Goal: Information Seeking & Learning: Learn about a topic

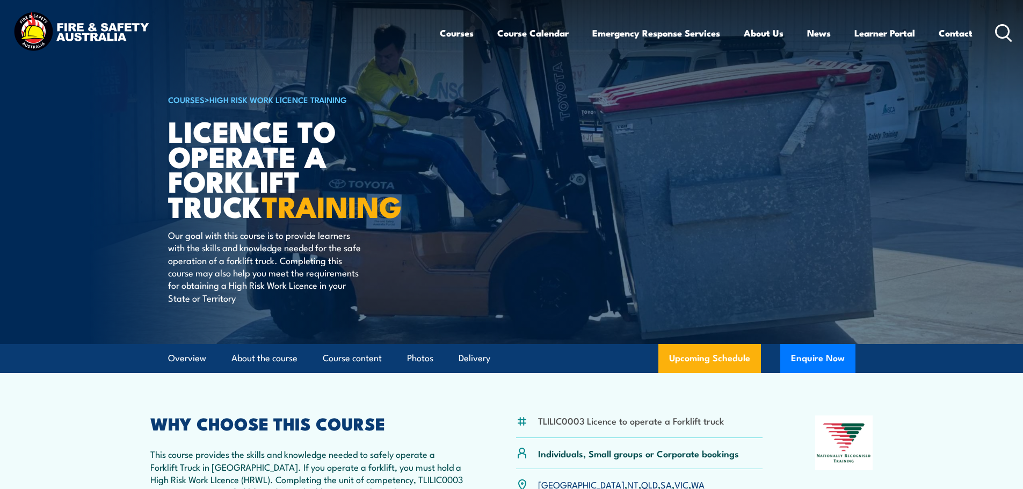
click at [1000, 27] on icon at bounding box center [1003, 33] width 17 height 18
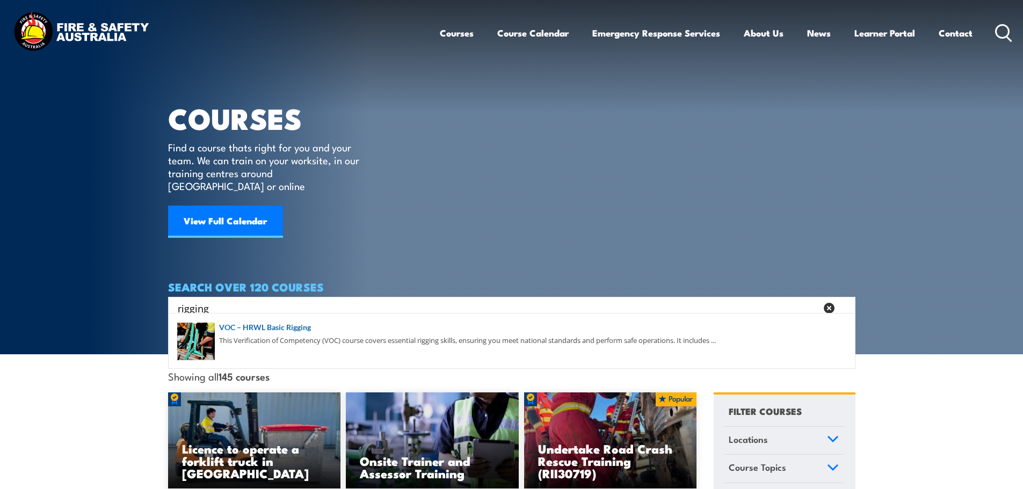
type input "rigging"
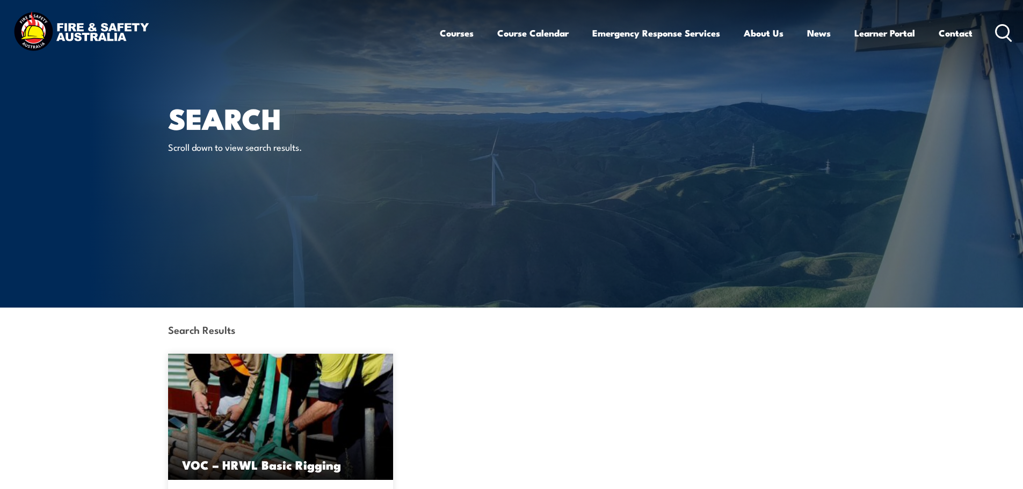
click at [1000, 35] on icon at bounding box center [1003, 33] width 17 height 18
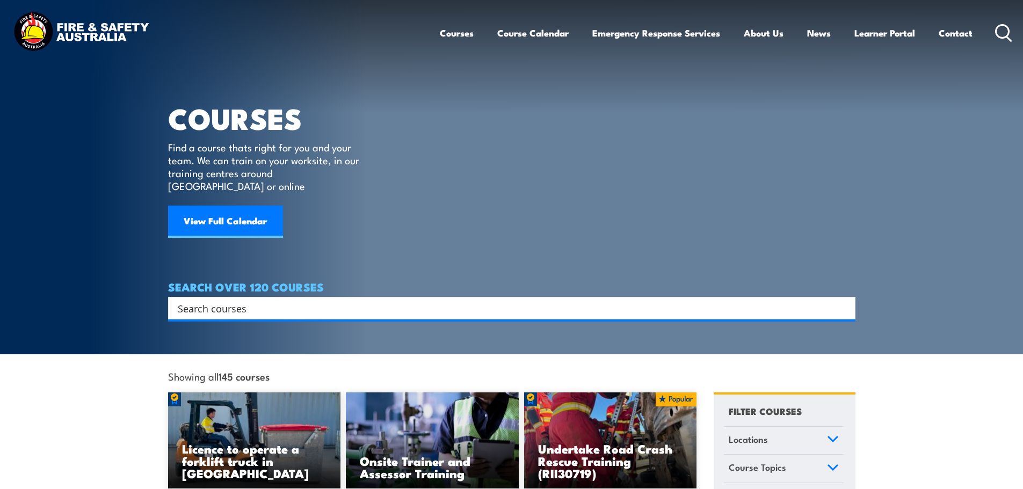
click at [388, 300] on input "Search input" at bounding box center [505, 308] width 654 height 16
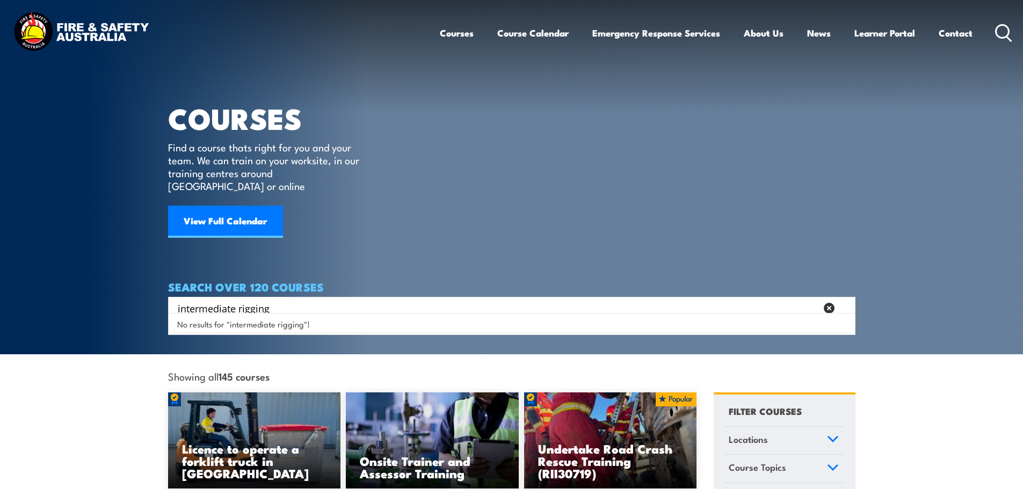
type input "intermediate rigging"
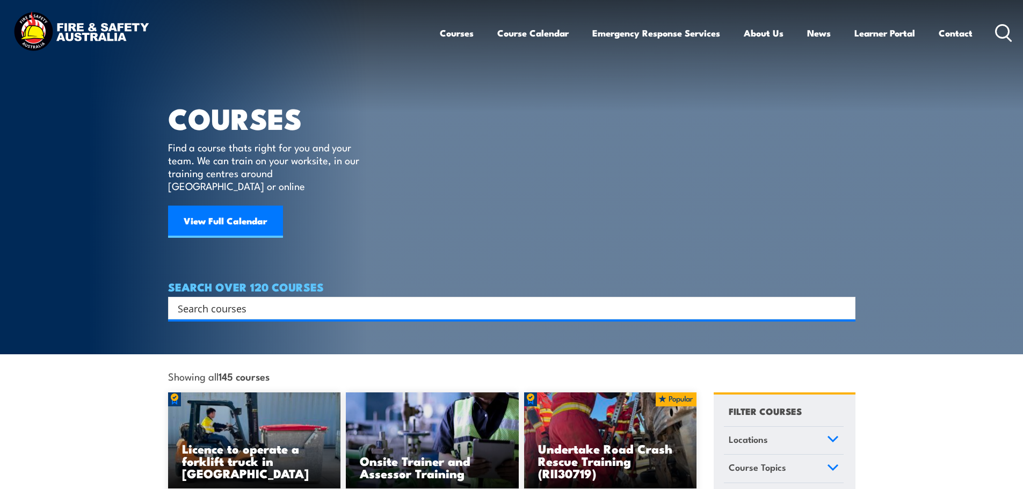
click at [213, 302] on input "Search input" at bounding box center [505, 308] width 654 height 16
type input "rigging"
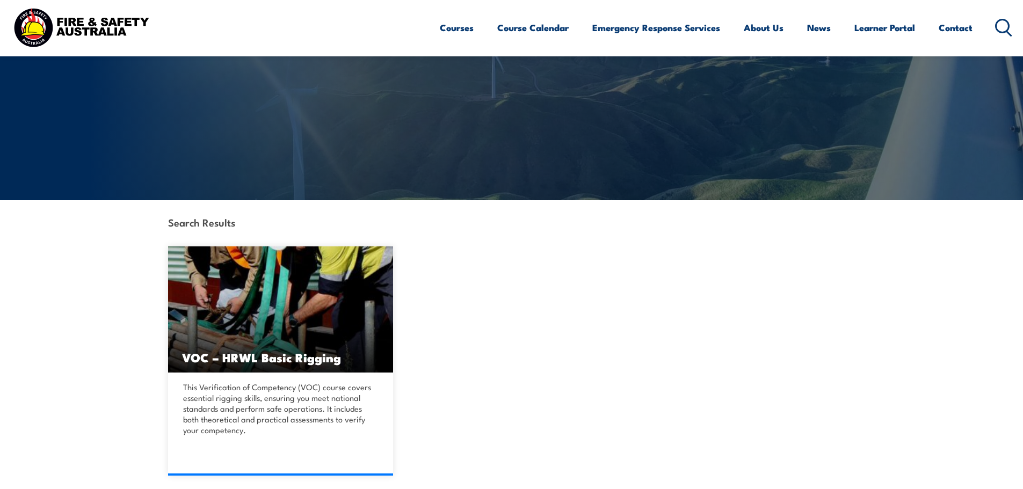
scroll to position [161, 0]
